Goal: Transaction & Acquisition: Purchase product/service

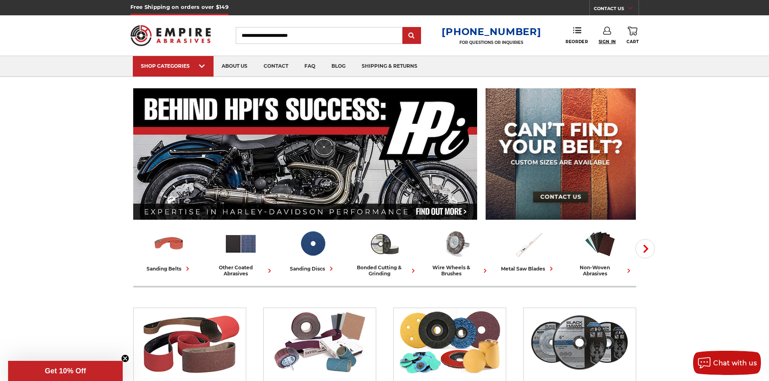
type input "**********"
click at [615, 39] on span "Sign In" at bounding box center [606, 41] width 17 height 5
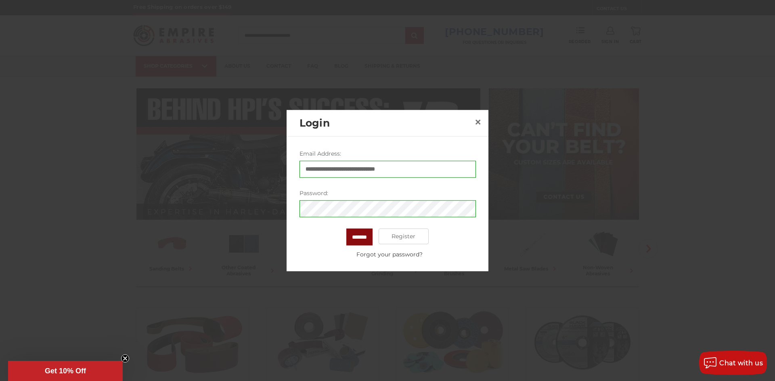
click at [365, 238] on input "*******" at bounding box center [359, 236] width 26 height 17
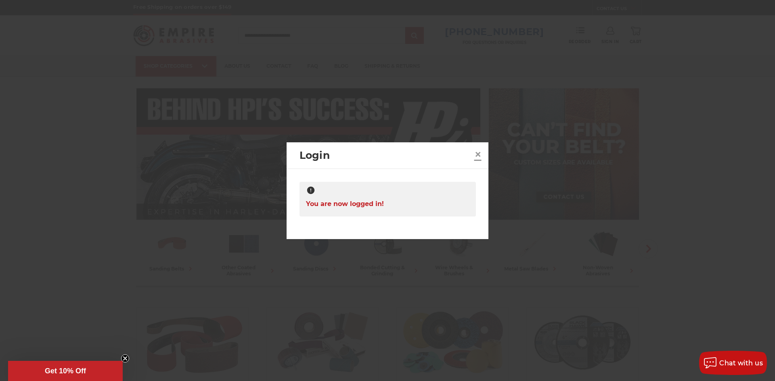
click at [479, 154] on span "×" at bounding box center [477, 154] width 7 height 16
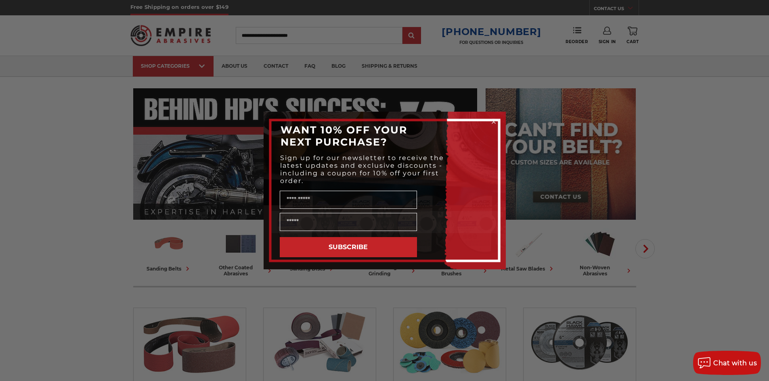
click at [493, 120] on circle "Close dialog" at bounding box center [493, 122] width 8 height 8
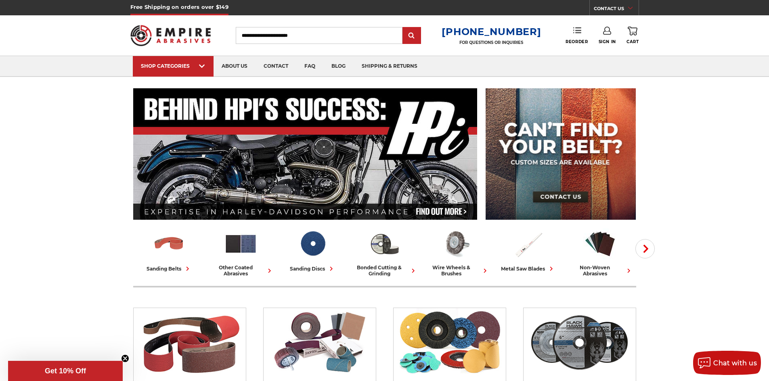
click at [575, 33] on use at bounding box center [577, 30] width 8 height 6
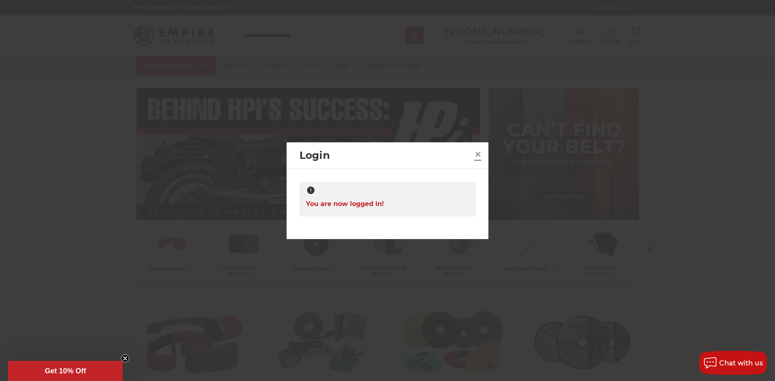
click at [480, 150] on span "×" at bounding box center [477, 154] width 7 height 16
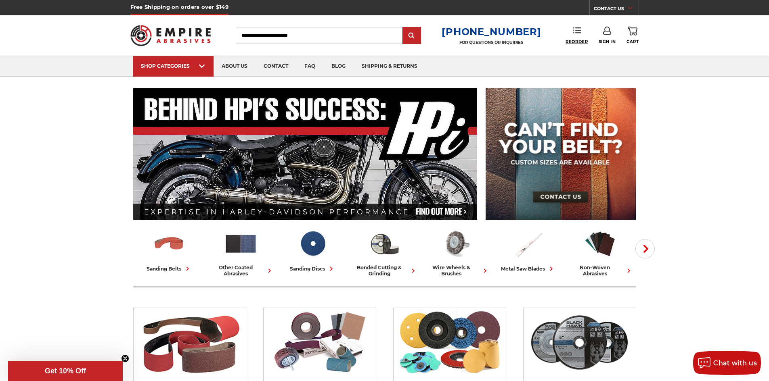
click at [581, 42] on span "Reorder" at bounding box center [576, 41] width 22 height 5
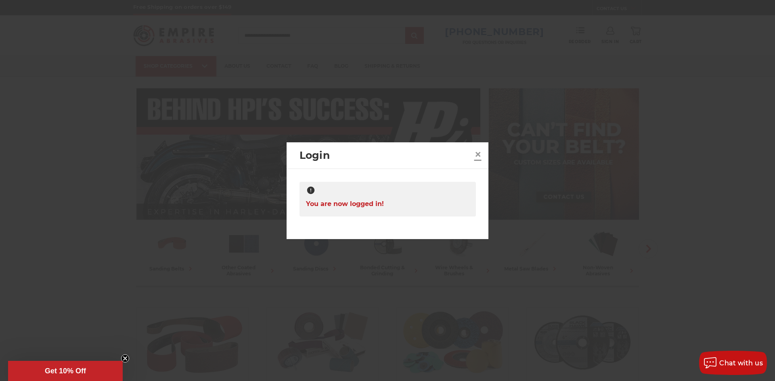
click at [477, 153] on span "×" at bounding box center [477, 154] width 7 height 16
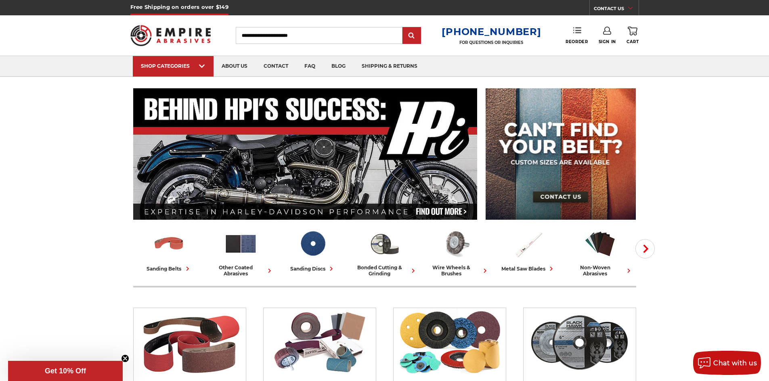
click at [583, 29] on link "Reorder" at bounding box center [576, 35] width 22 height 17
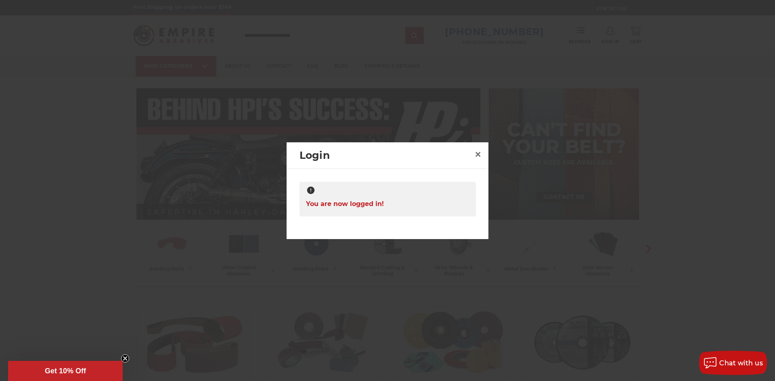
click at [368, 193] on div at bounding box center [387, 191] width 163 height 10
click at [359, 201] on span "You are now logged in!" at bounding box center [345, 204] width 78 height 16
click at [485, 153] on div "Login ×" at bounding box center [388, 155] width 202 height 27
click at [477, 153] on span "×" at bounding box center [477, 154] width 7 height 16
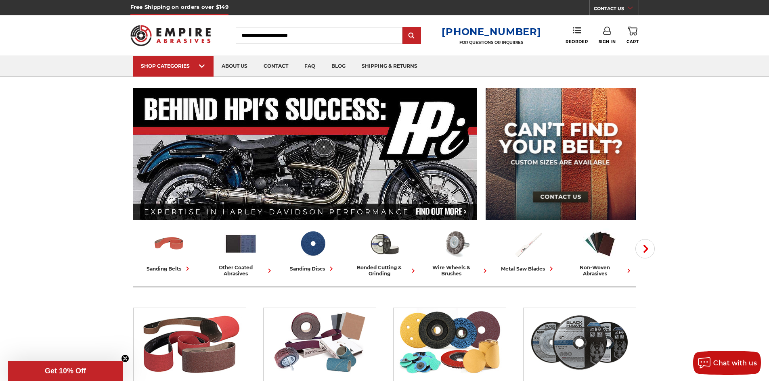
click at [374, 39] on input "Search" at bounding box center [319, 35] width 167 height 17
click at [372, 34] on input "Search" at bounding box center [319, 35] width 167 height 17
click at [628, 27] on icon at bounding box center [632, 31] width 10 height 9
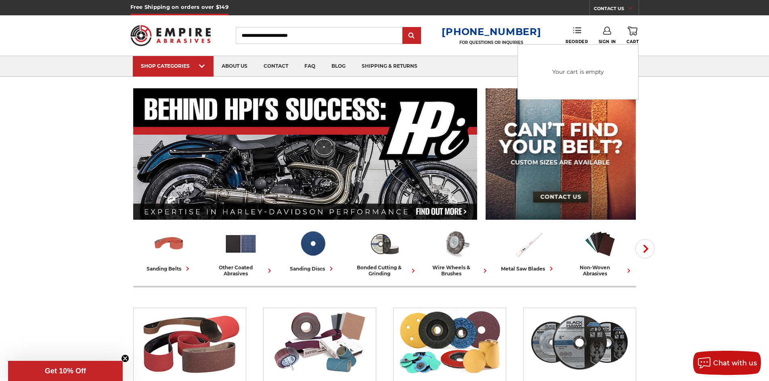
click at [579, 36] on link "Reorder" at bounding box center [576, 35] width 22 height 17
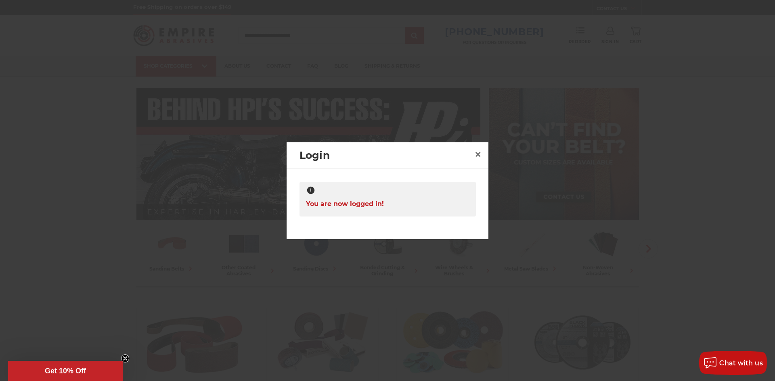
click at [310, 194] on icon at bounding box center [310, 190] width 7 height 7
click at [311, 191] on icon at bounding box center [310, 190] width 7 height 7
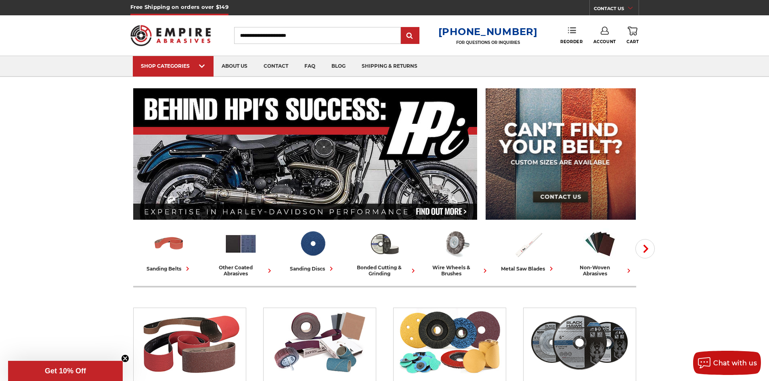
click at [579, 38] on link "Reorder" at bounding box center [571, 35] width 22 height 17
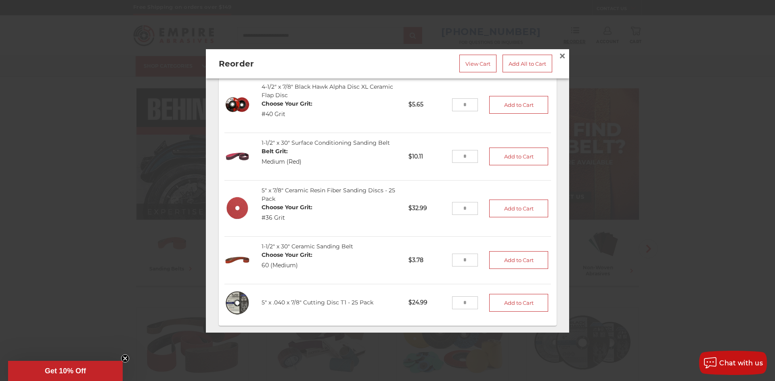
scroll to position [573, 0]
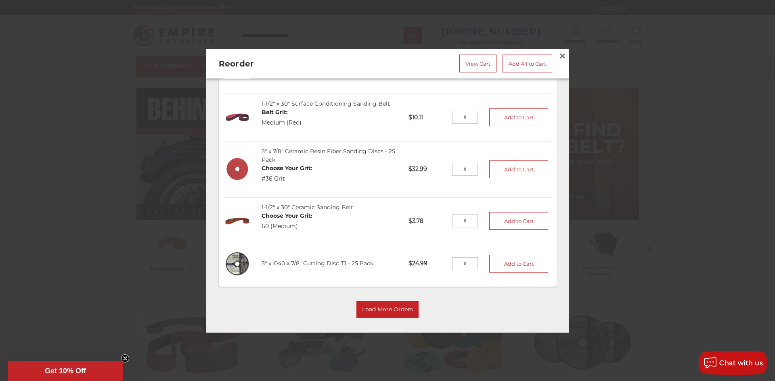
click at [458, 257] on input "tel" at bounding box center [465, 263] width 26 height 13
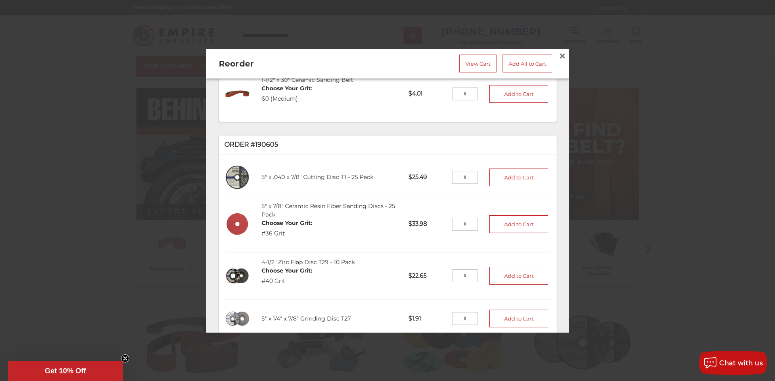
scroll to position [251, 0]
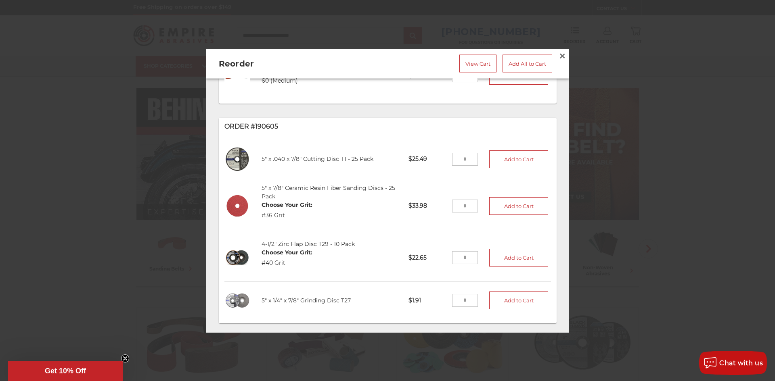
type input "*"
click at [464, 255] on input "tel" at bounding box center [465, 258] width 26 height 13
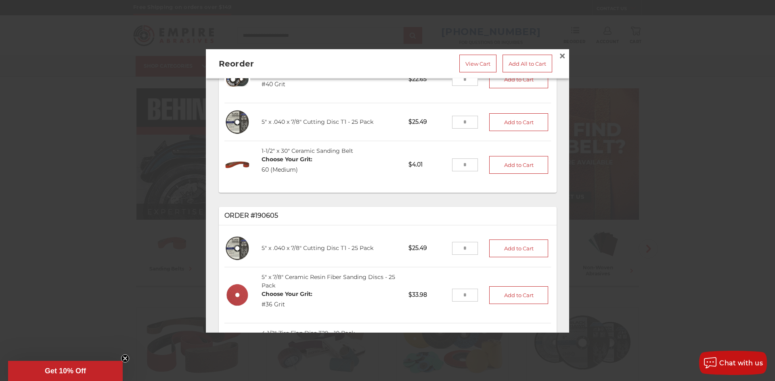
scroll to position [242, 0]
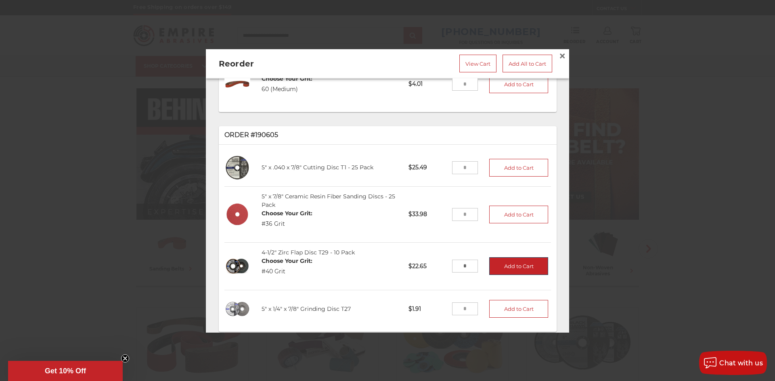
type input "*"
click at [501, 264] on button "Add to Cart" at bounding box center [518, 267] width 59 height 18
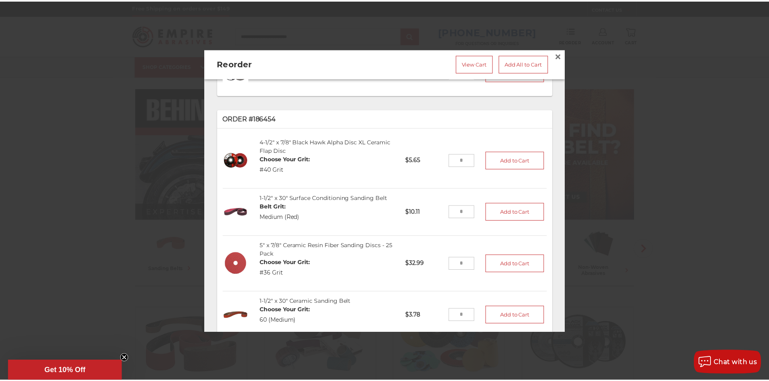
scroll to position [565, 0]
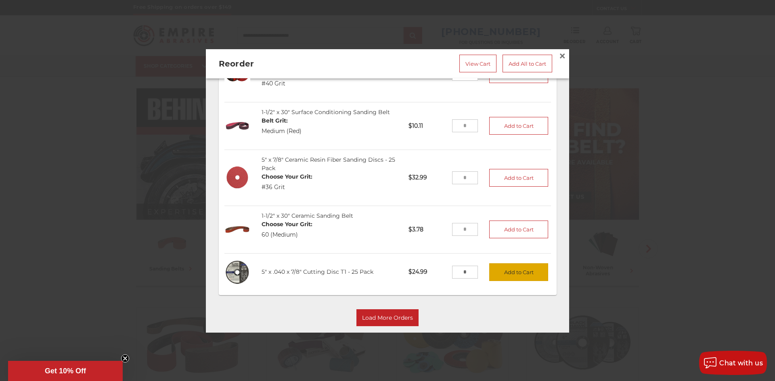
click at [500, 267] on button "Add to Cart" at bounding box center [518, 273] width 59 height 18
click at [560, 54] on span "×" at bounding box center [561, 56] width 7 height 16
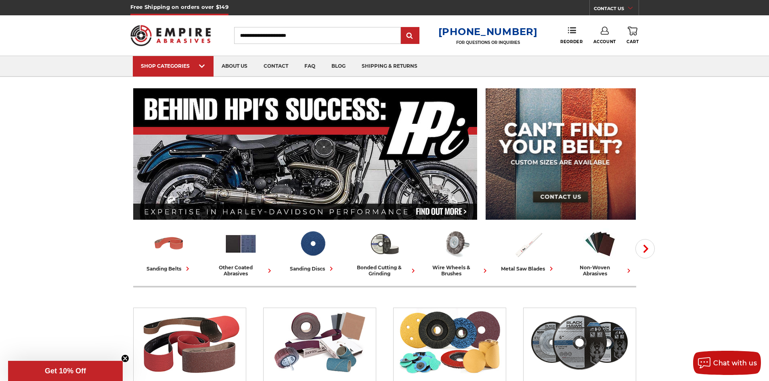
click at [630, 34] on use at bounding box center [632, 31] width 10 height 9
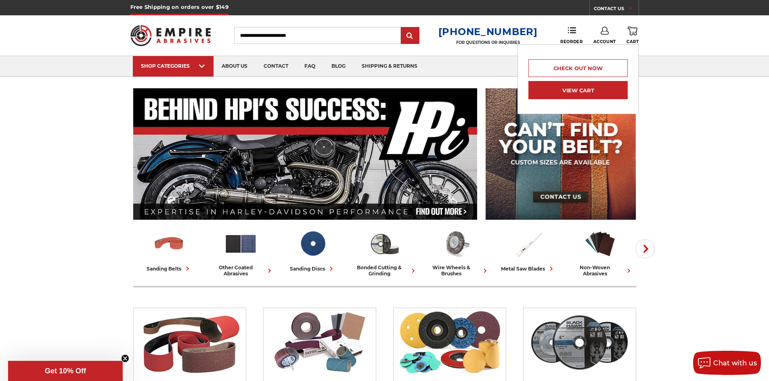
click at [621, 96] on link "View Cart" at bounding box center [577, 90] width 99 height 18
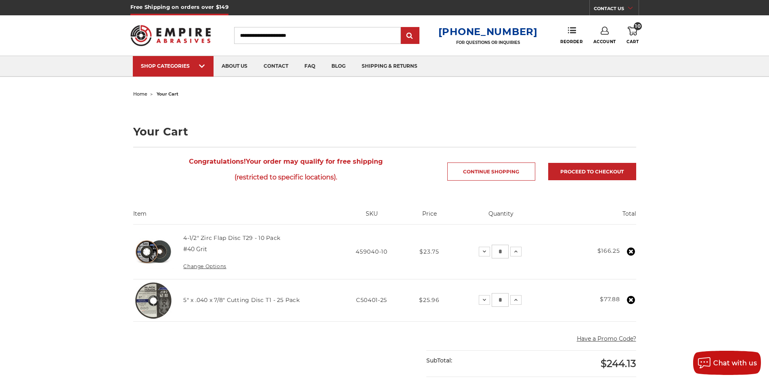
click at [272, 33] on input "Search" at bounding box center [317, 35] width 167 height 17
type input "****"
click at [402, 28] on input "submit" at bounding box center [410, 36] width 16 height 16
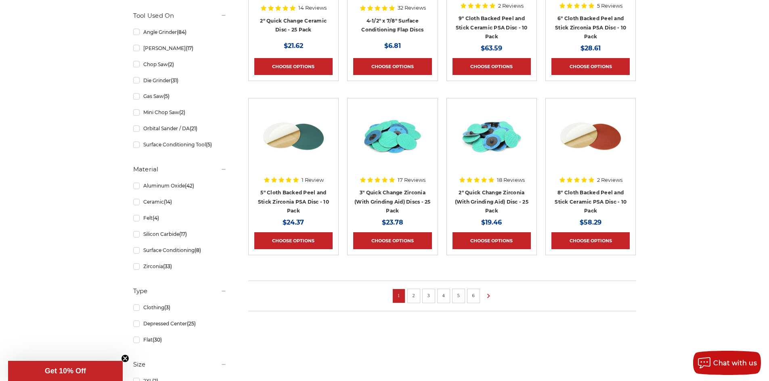
scroll to position [523, 0]
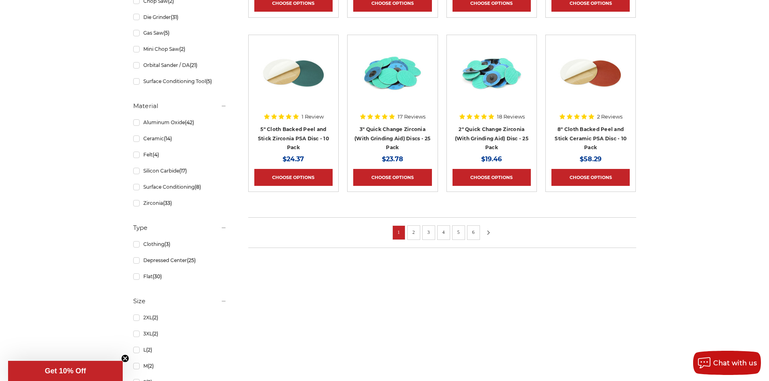
click at [488, 234] on use at bounding box center [488, 232] width 3 height 4
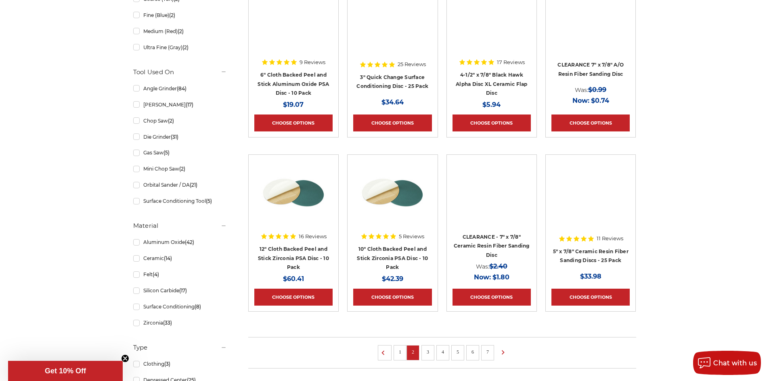
scroll to position [565, 0]
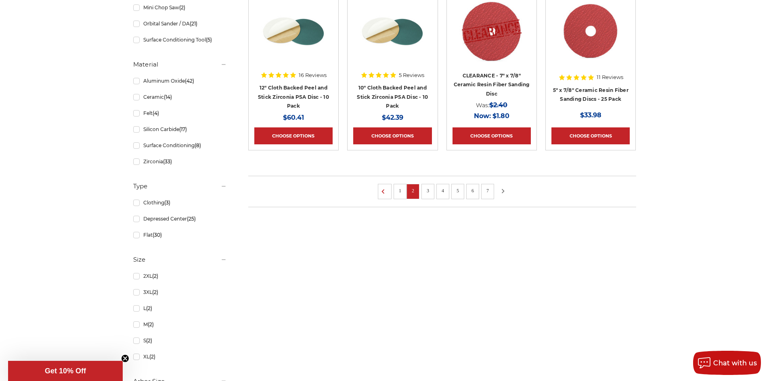
click at [502, 189] on use at bounding box center [503, 191] width 3 height 4
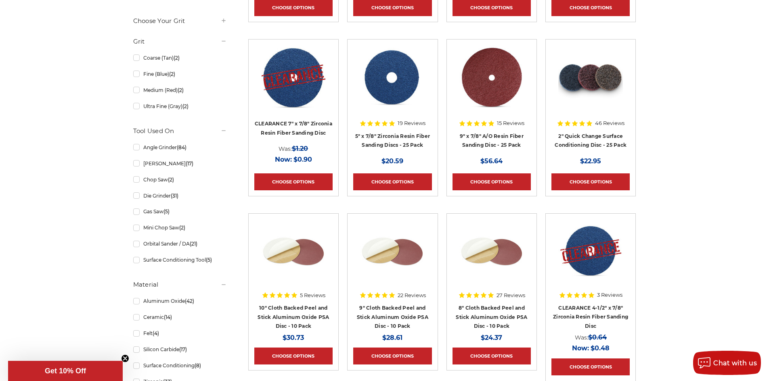
scroll to position [484, 0]
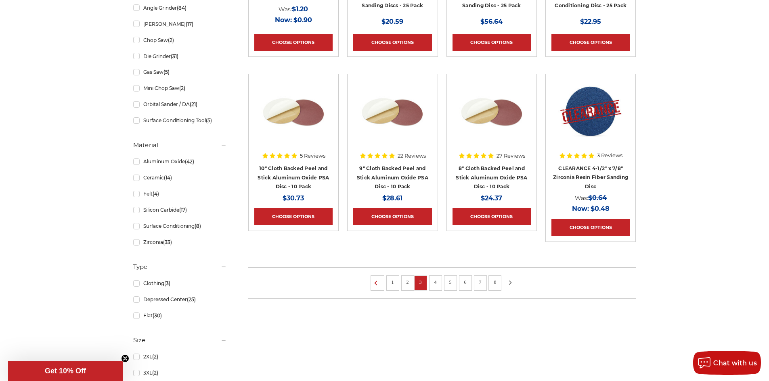
click at [508, 280] on icon at bounding box center [510, 282] width 10 height 9
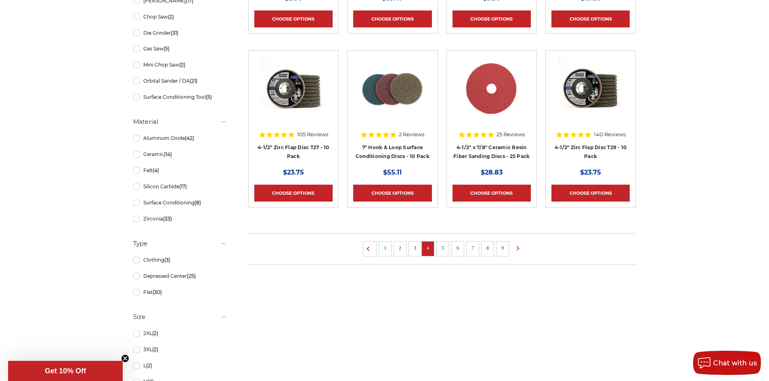
scroll to position [565, 0]
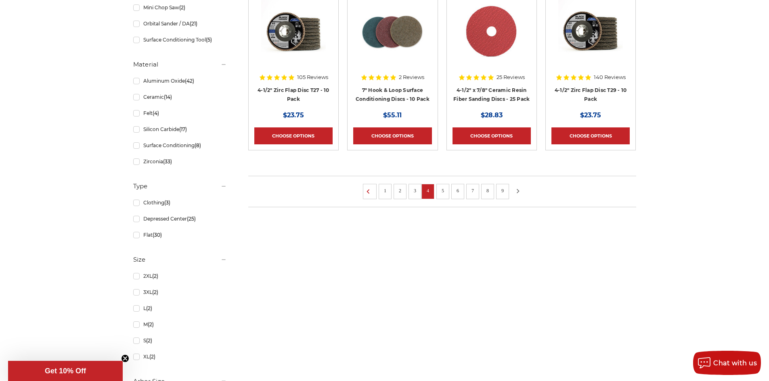
click at [517, 191] on icon at bounding box center [518, 191] width 10 height 9
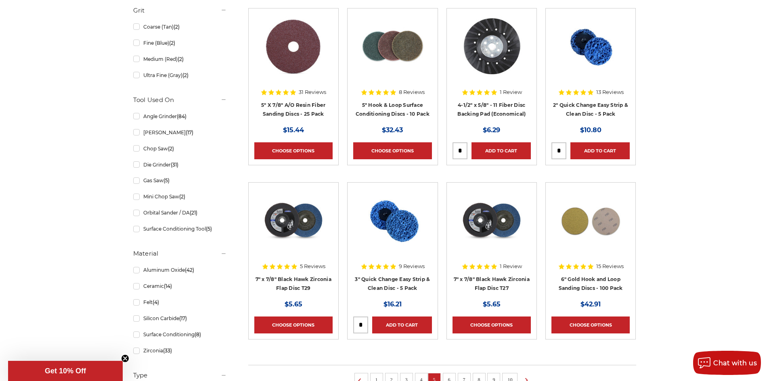
scroll to position [282, 0]
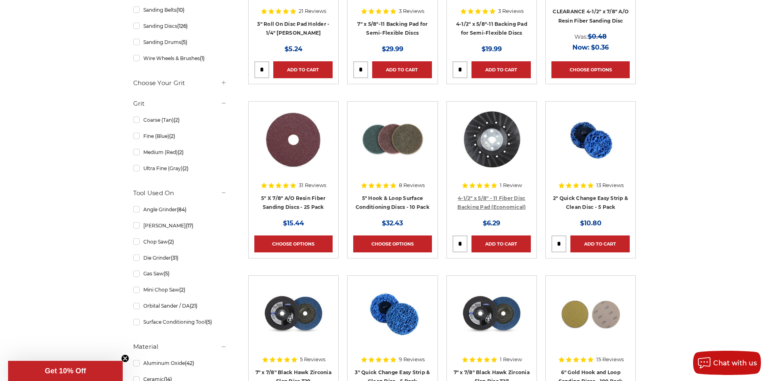
click at [502, 196] on link "4-1/2" x 5/8" - 11 Fiber Disc Backing Pad (Economical)" at bounding box center [491, 202] width 68 height 15
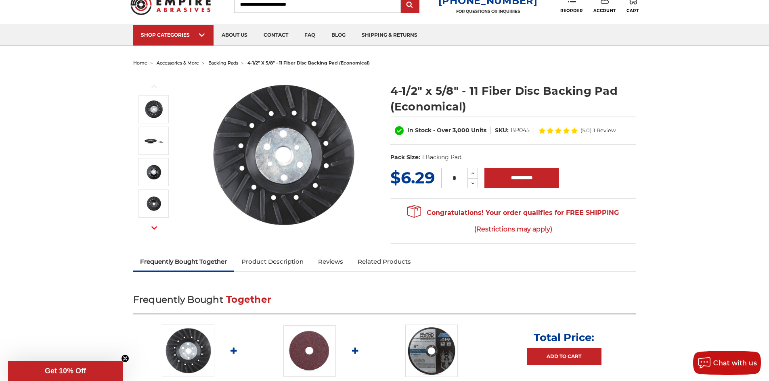
scroll to position [81, 0]
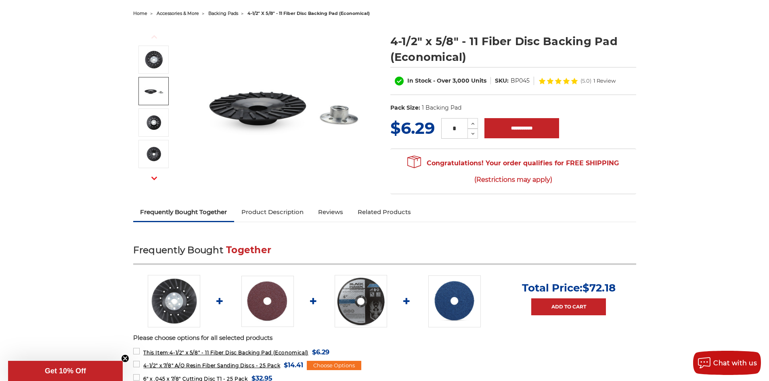
click at [155, 89] on img at bounding box center [154, 91] width 20 height 20
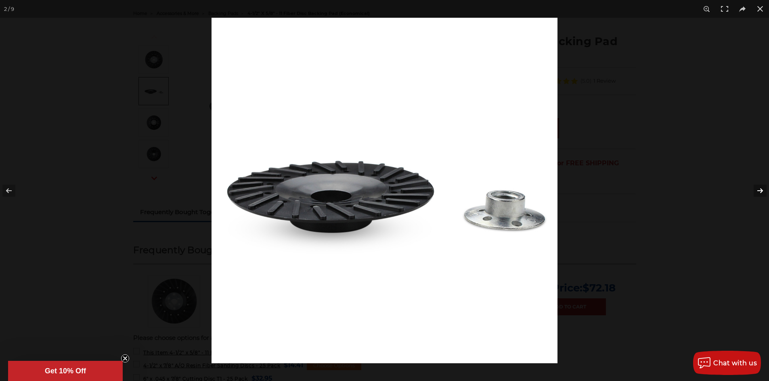
click at [759, 191] on button at bounding box center [754, 191] width 28 height 40
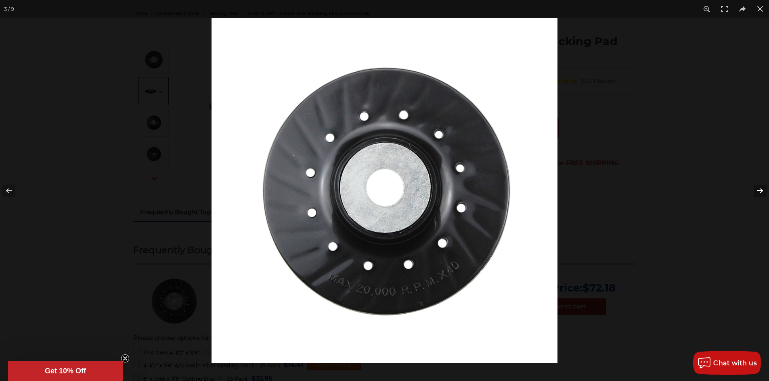
click at [759, 191] on button at bounding box center [754, 191] width 28 height 40
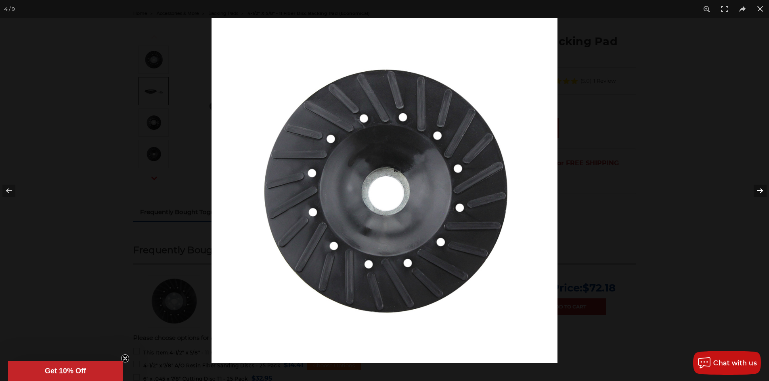
click at [759, 191] on button at bounding box center [754, 191] width 28 height 40
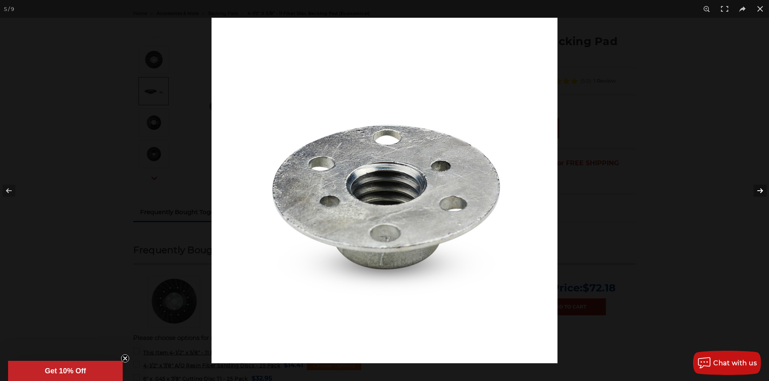
click at [759, 191] on button at bounding box center [754, 191] width 28 height 40
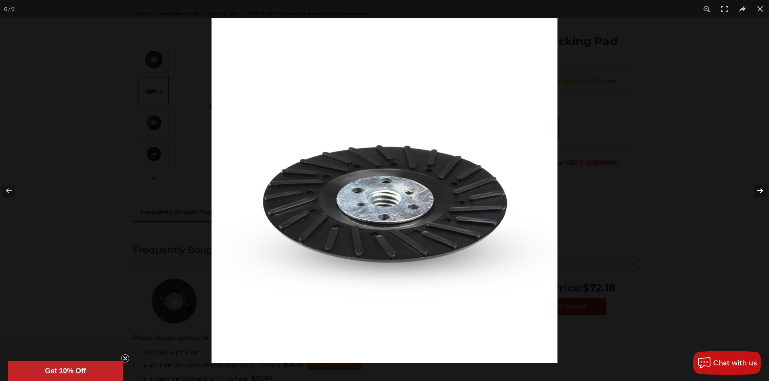
click at [759, 191] on button at bounding box center [754, 191] width 28 height 40
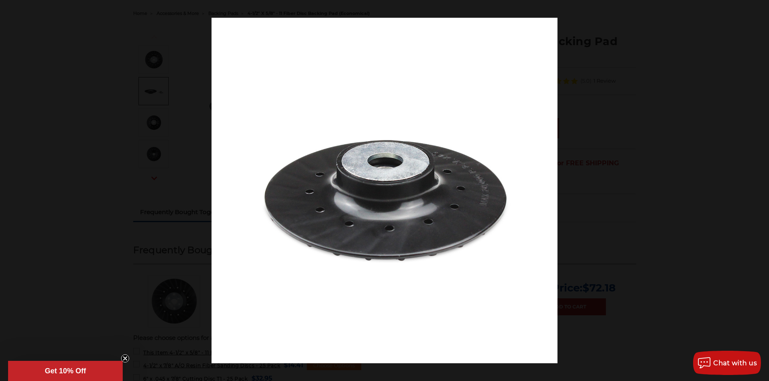
click at [759, 191] on button at bounding box center [754, 191] width 28 height 40
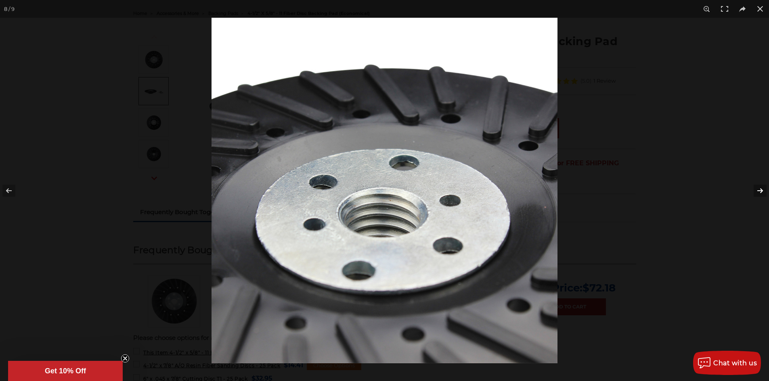
click at [755, 188] on button at bounding box center [754, 191] width 28 height 40
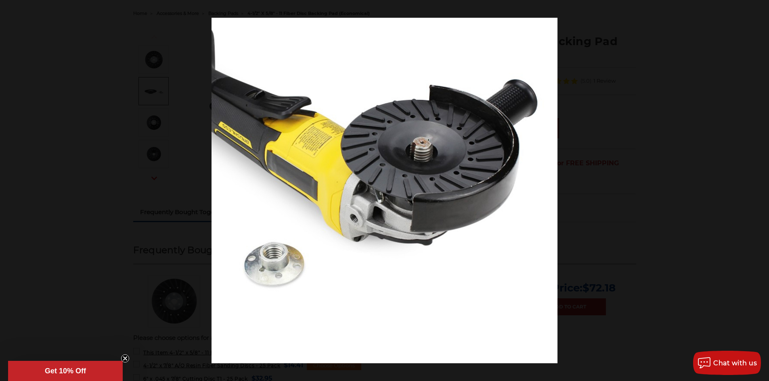
click at [755, 188] on button at bounding box center [754, 191] width 28 height 40
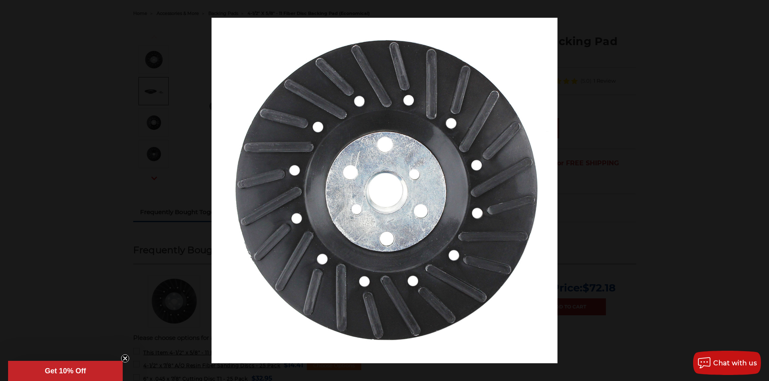
click at [755, 188] on button at bounding box center [754, 191] width 28 height 40
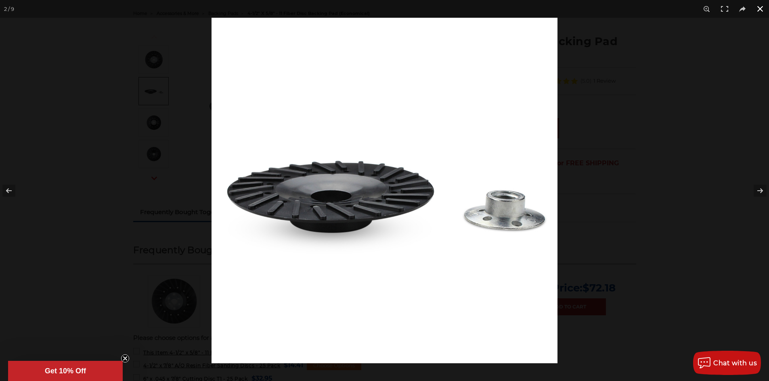
click at [757, 11] on button at bounding box center [760, 9] width 18 height 18
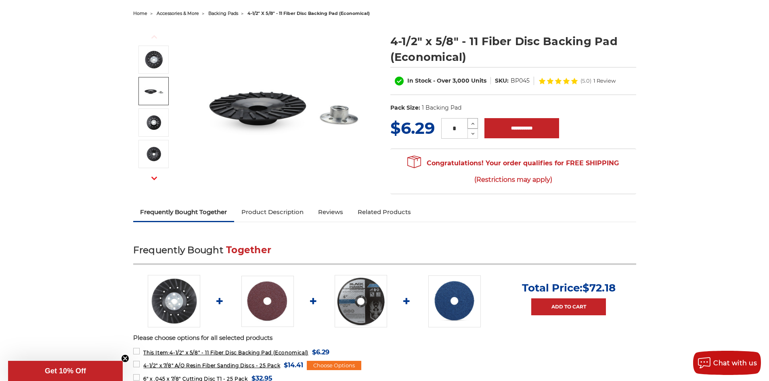
click at [473, 122] on icon at bounding box center [473, 123] width 6 height 7
click at [473, 131] on icon at bounding box center [473, 133] width 6 height 7
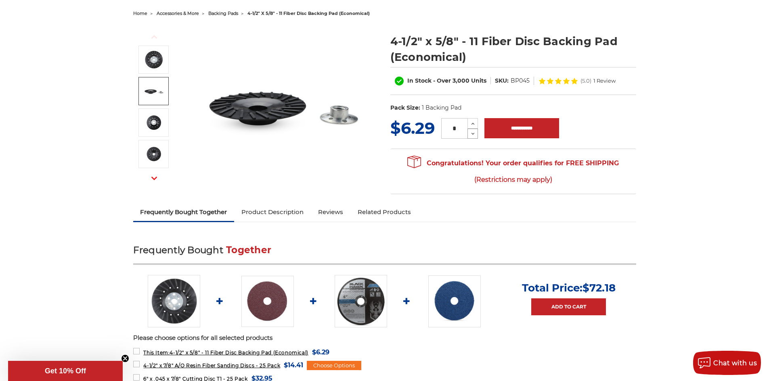
type input "*"
click at [502, 125] on input "**********" at bounding box center [521, 128] width 75 height 20
type input "**********"
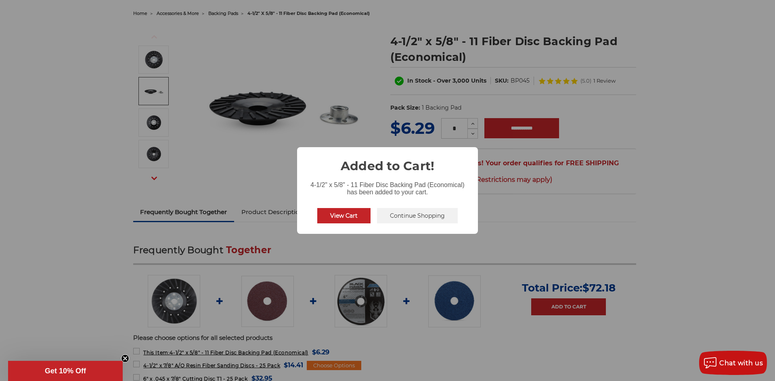
click at [362, 213] on button "View Cart" at bounding box center [343, 215] width 53 height 15
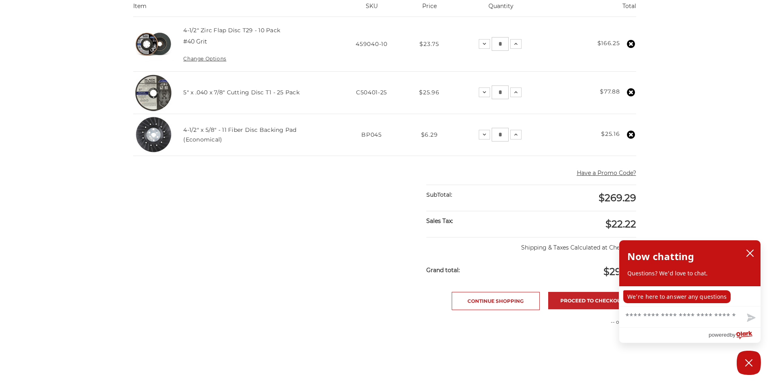
scroll to position [161, 0]
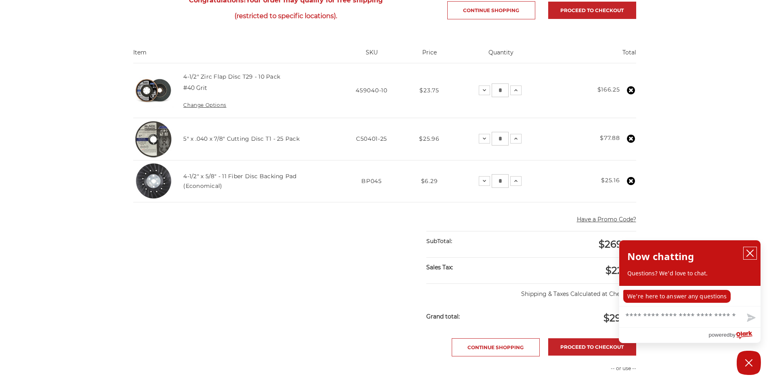
click at [747, 253] on icon "close chatbox" at bounding box center [750, 253] width 8 height 8
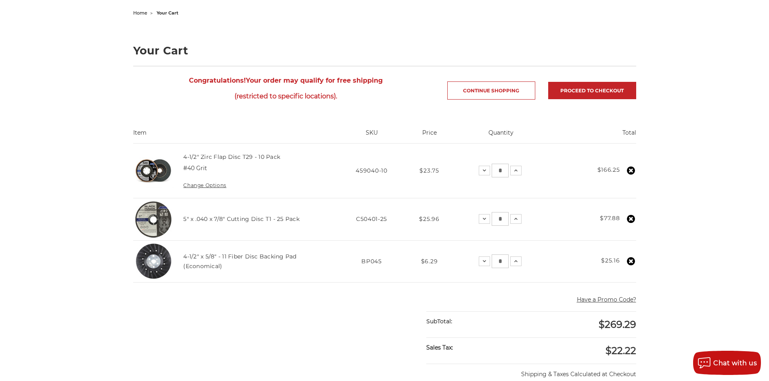
scroll to position [81, 0]
click at [484, 171] on use at bounding box center [484, 171] width 3 height 2
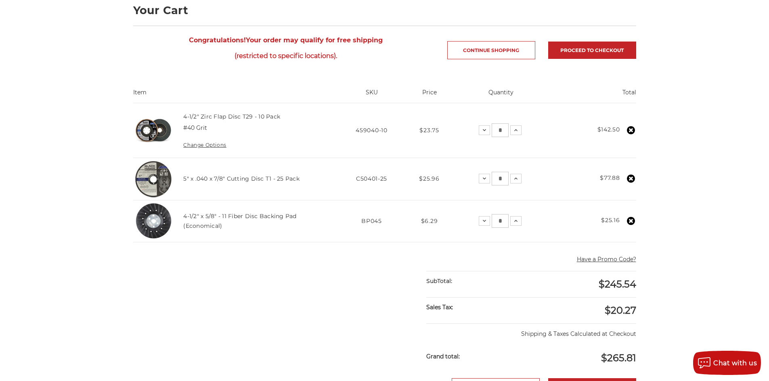
scroll to position [121, 0]
click at [484, 132] on icon at bounding box center [484, 131] width 6 height 6
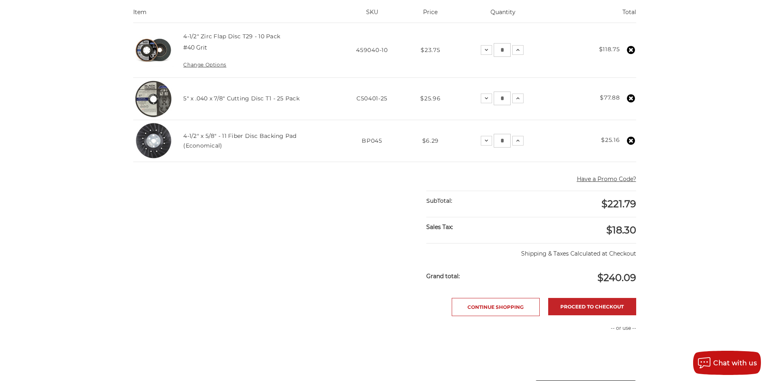
scroll to position [242, 0]
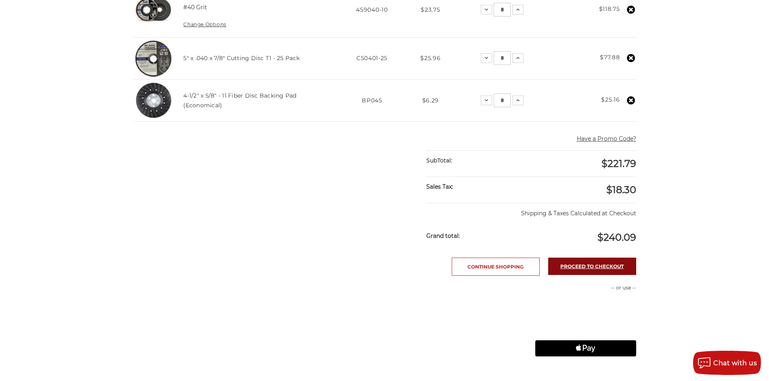
click at [577, 264] on link "Proceed to checkout" at bounding box center [592, 266] width 88 height 17
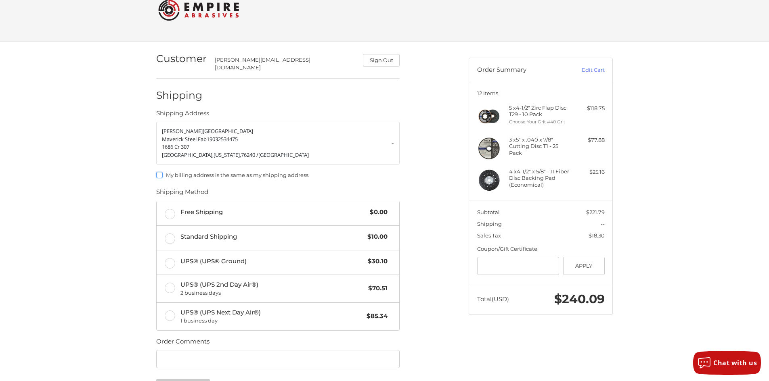
scroll to position [40, 0]
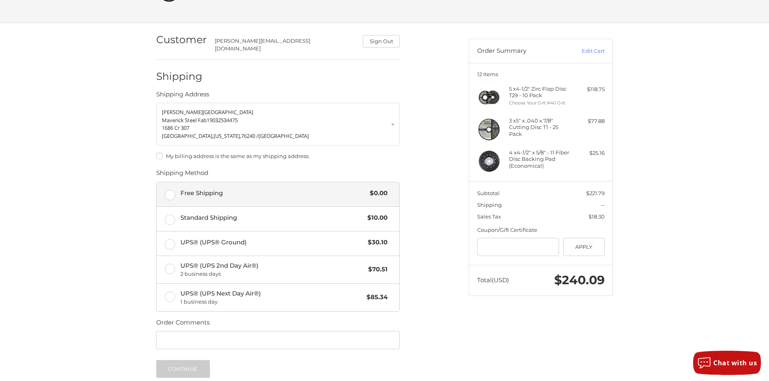
click at [173, 191] on label "Free Shipping $0.00" at bounding box center [278, 194] width 243 height 24
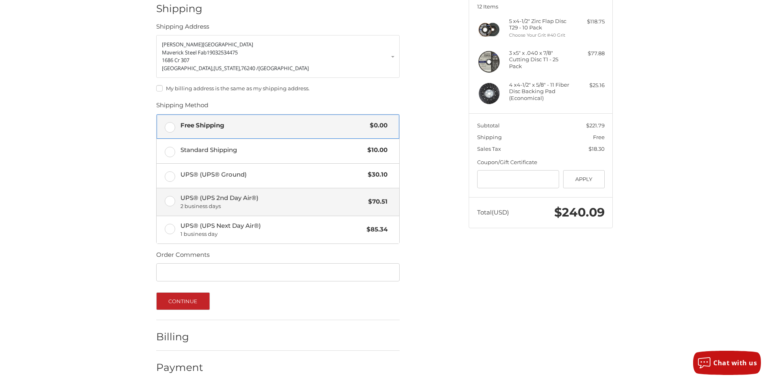
scroll to position [111, 0]
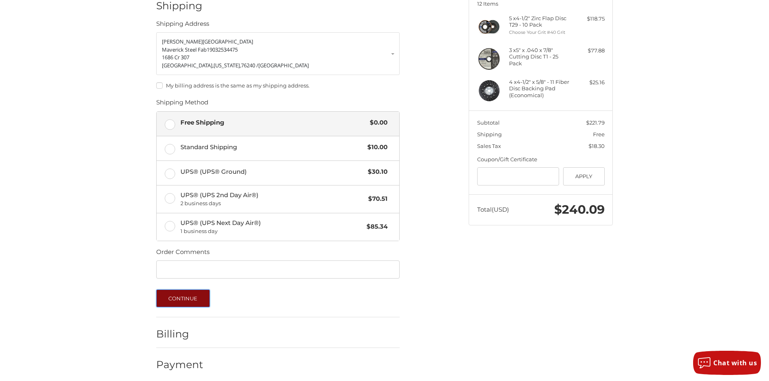
click at [199, 296] on button "Continue" at bounding box center [183, 299] width 54 height 18
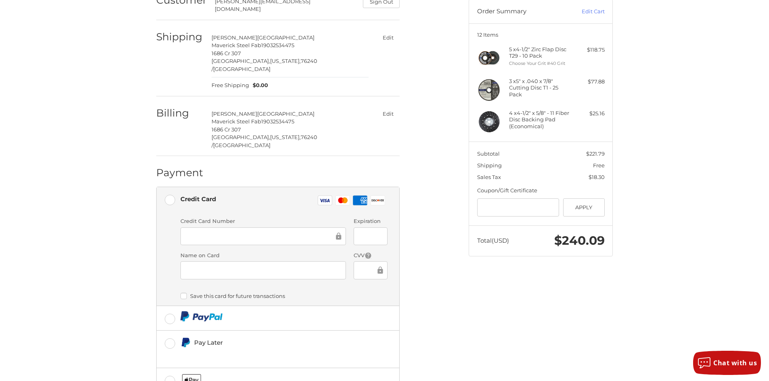
scroll to position [81, 0]
click at [385, 107] on button "Edit" at bounding box center [387, 113] width 23 height 12
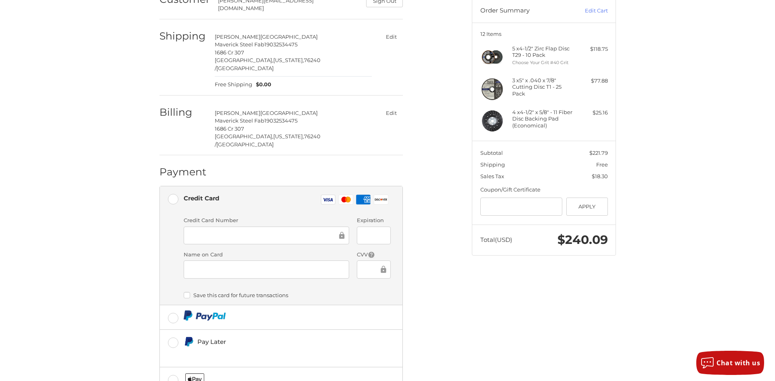
scroll to position [0, 0]
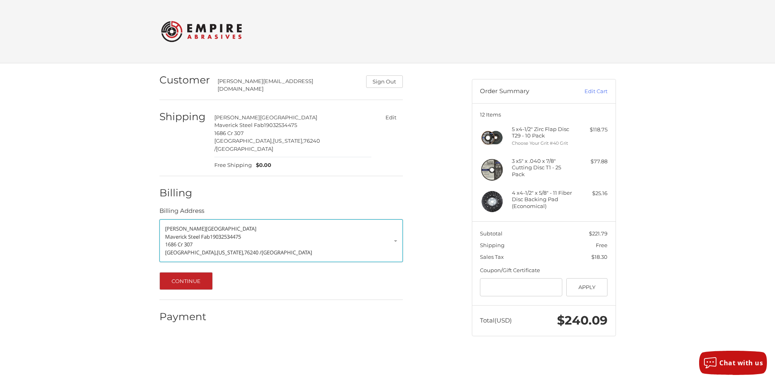
click at [244, 241] on p "1686 Cr 307" at bounding box center [281, 245] width 232 height 8
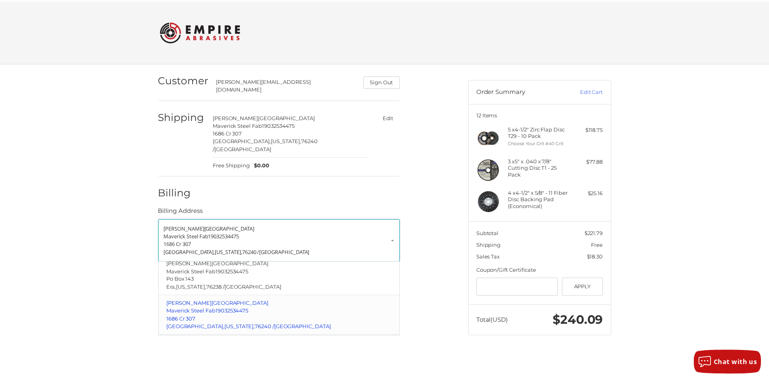
scroll to position [27, 0]
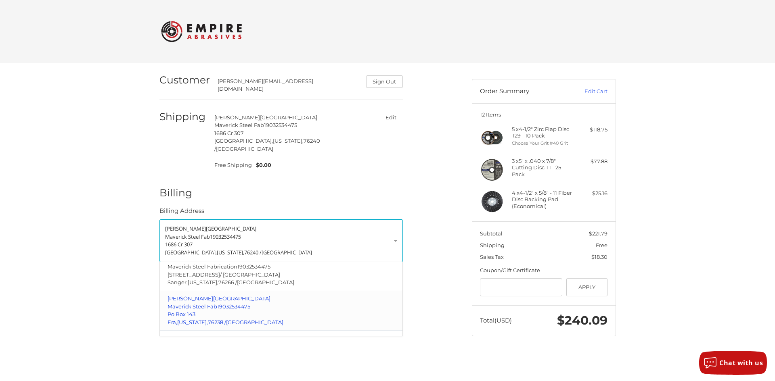
click at [217, 303] on span "Maverick Steel Fab" at bounding box center [192, 306] width 50 height 6
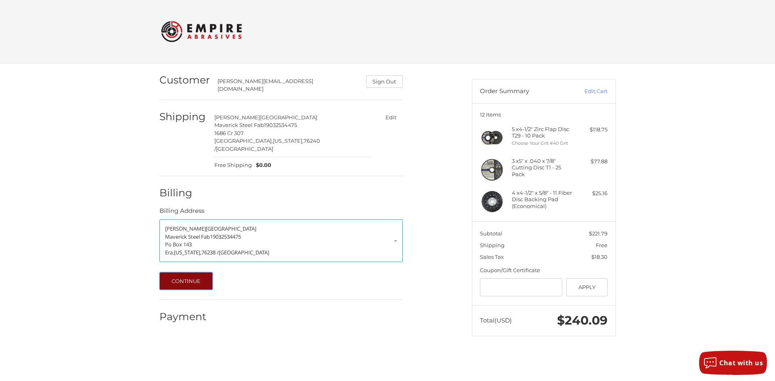
click at [205, 272] on button "Continue" at bounding box center [186, 281] width 54 height 18
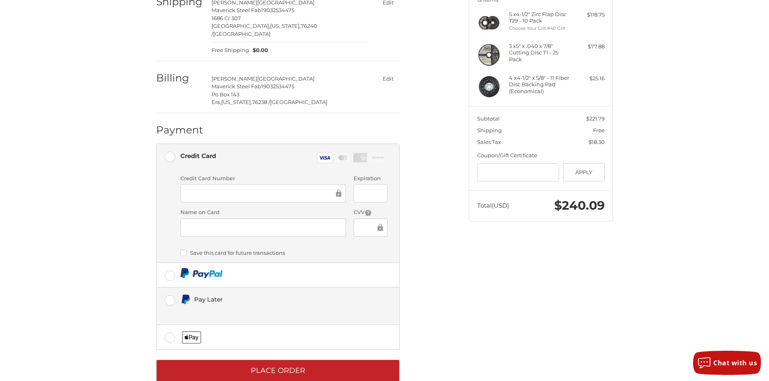
scroll to position [120, 0]
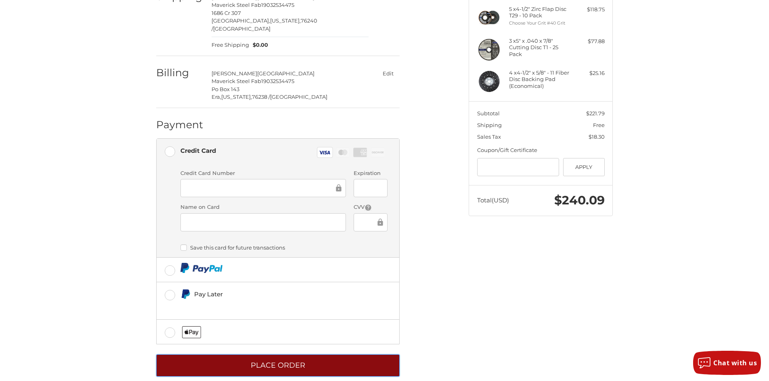
click at [312, 355] on button "Place Order" at bounding box center [277, 366] width 243 height 22
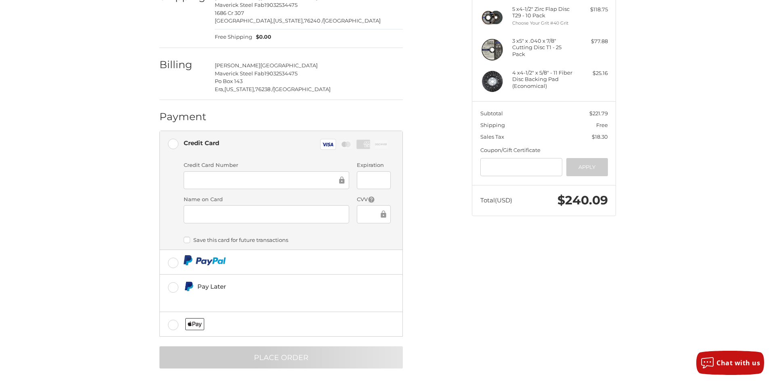
scroll to position [0, 0]
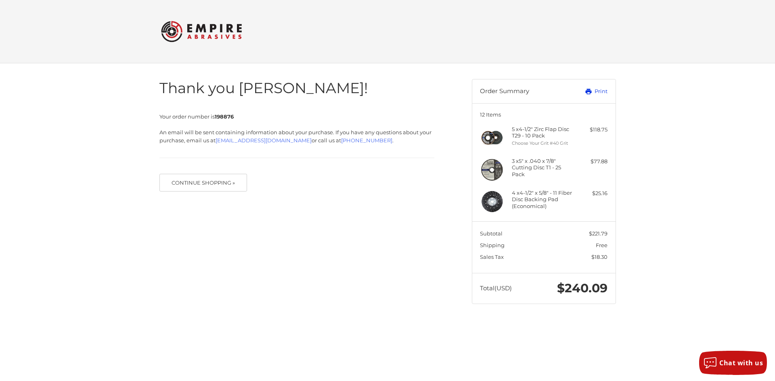
click at [605, 91] on link "Print" at bounding box center [587, 92] width 40 height 8
